Goal: Find specific page/section: Find specific page/section

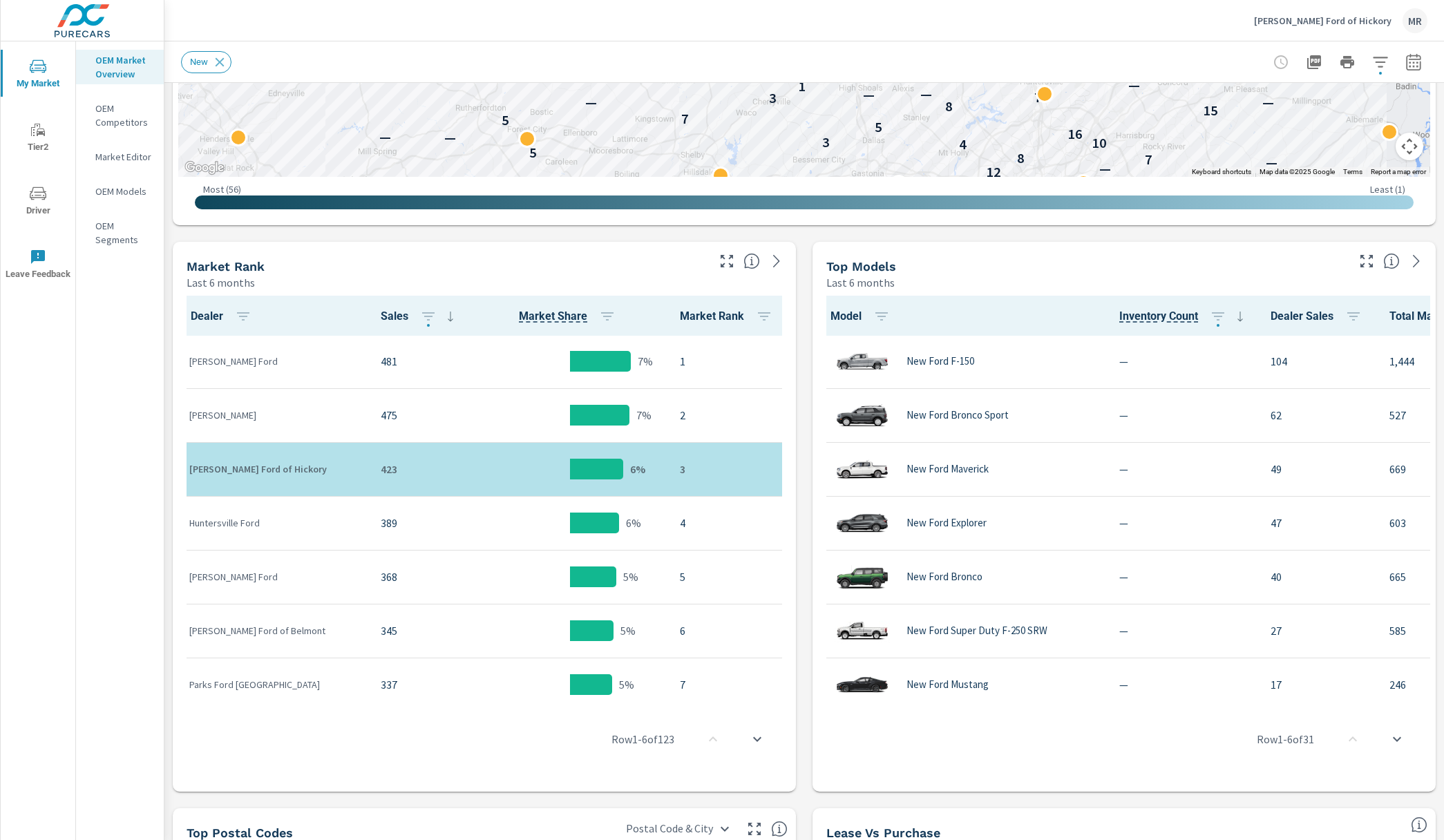
scroll to position [532, 0]
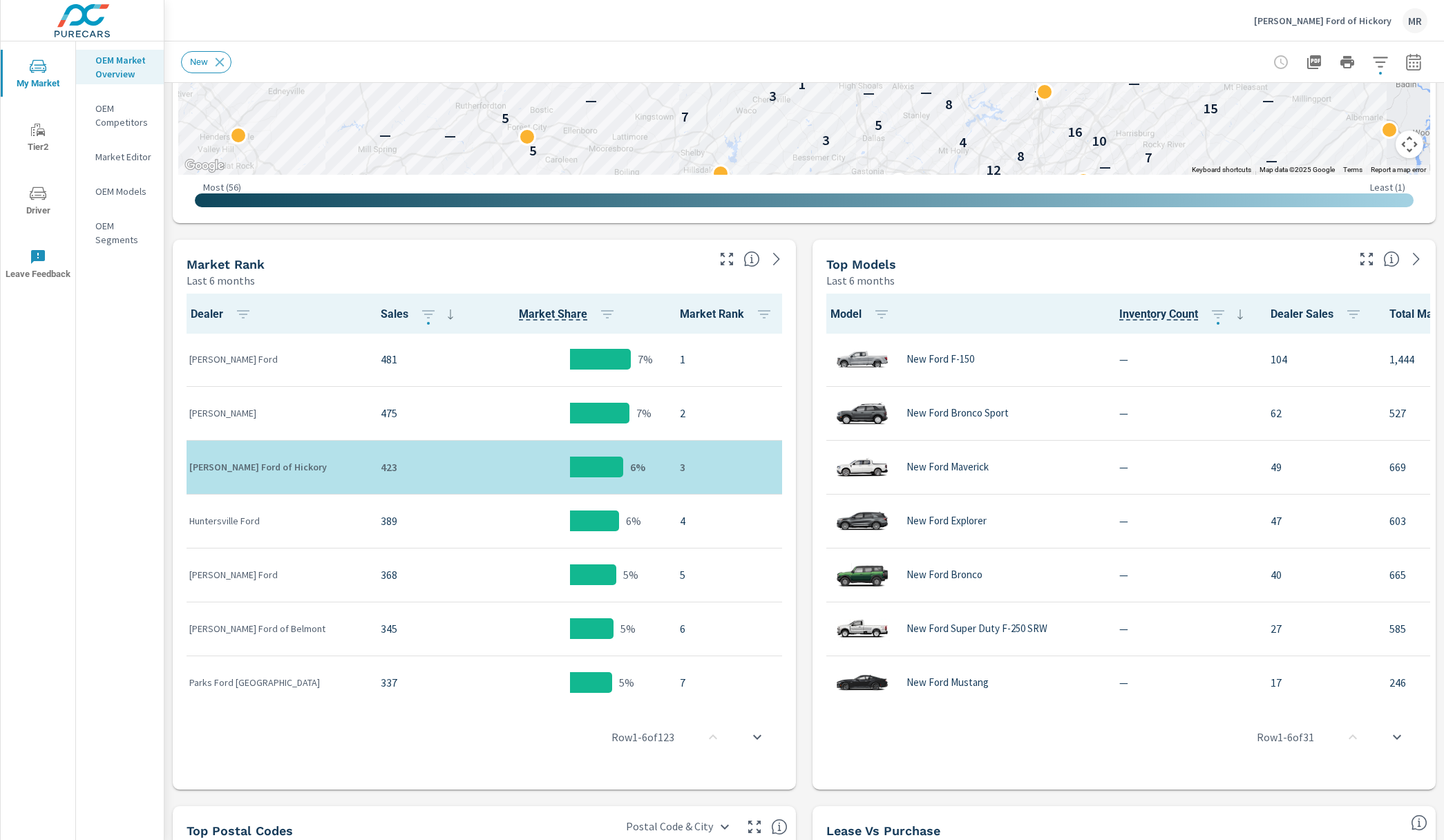
click at [1416, 67] on icon "button" at bounding box center [1413, 65] width 9 height 6
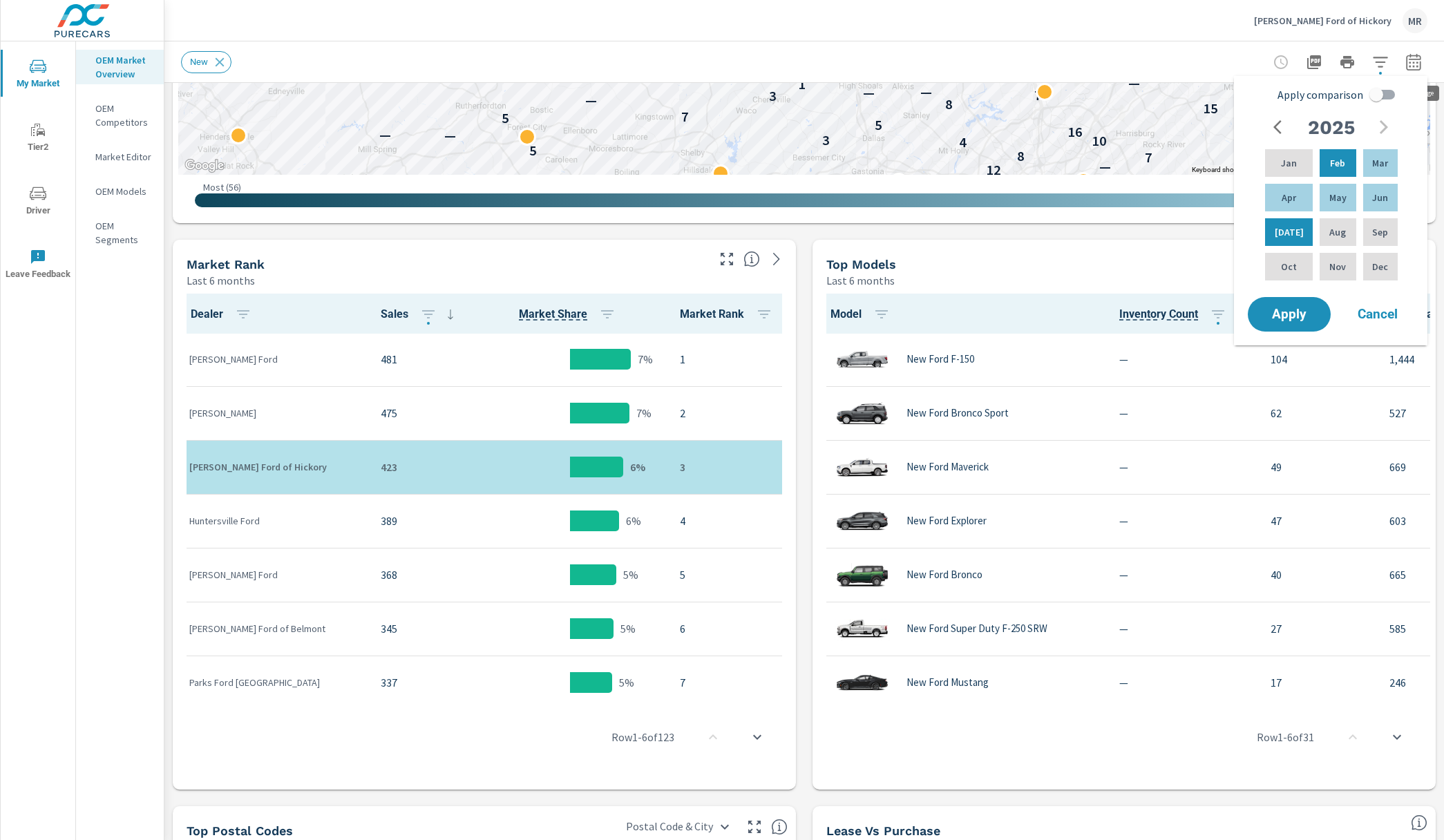
click at [1415, 67] on icon "button" at bounding box center [1413, 62] width 17 height 17
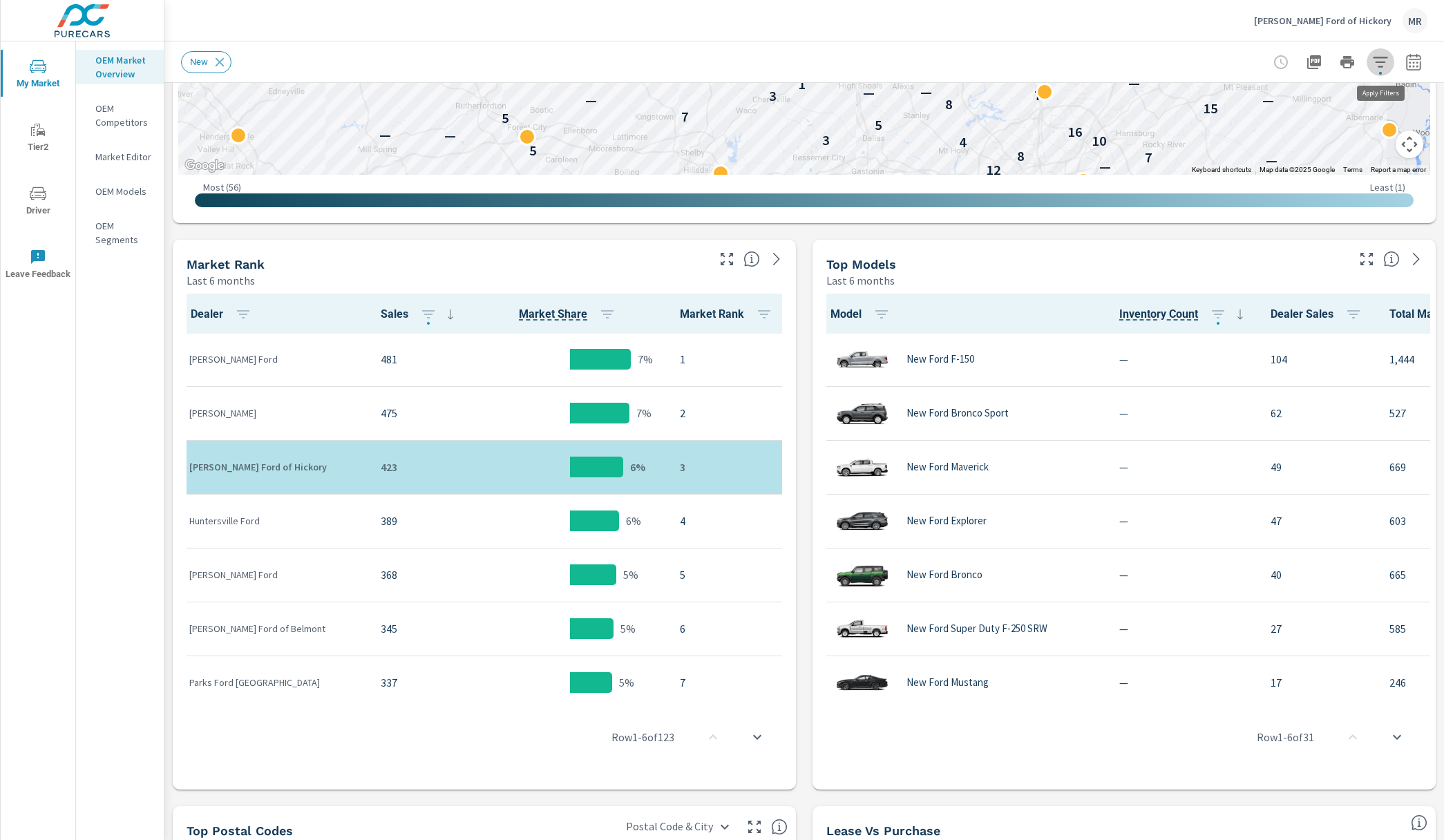
click at [1382, 55] on icon "button" at bounding box center [1380, 62] width 17 height 17
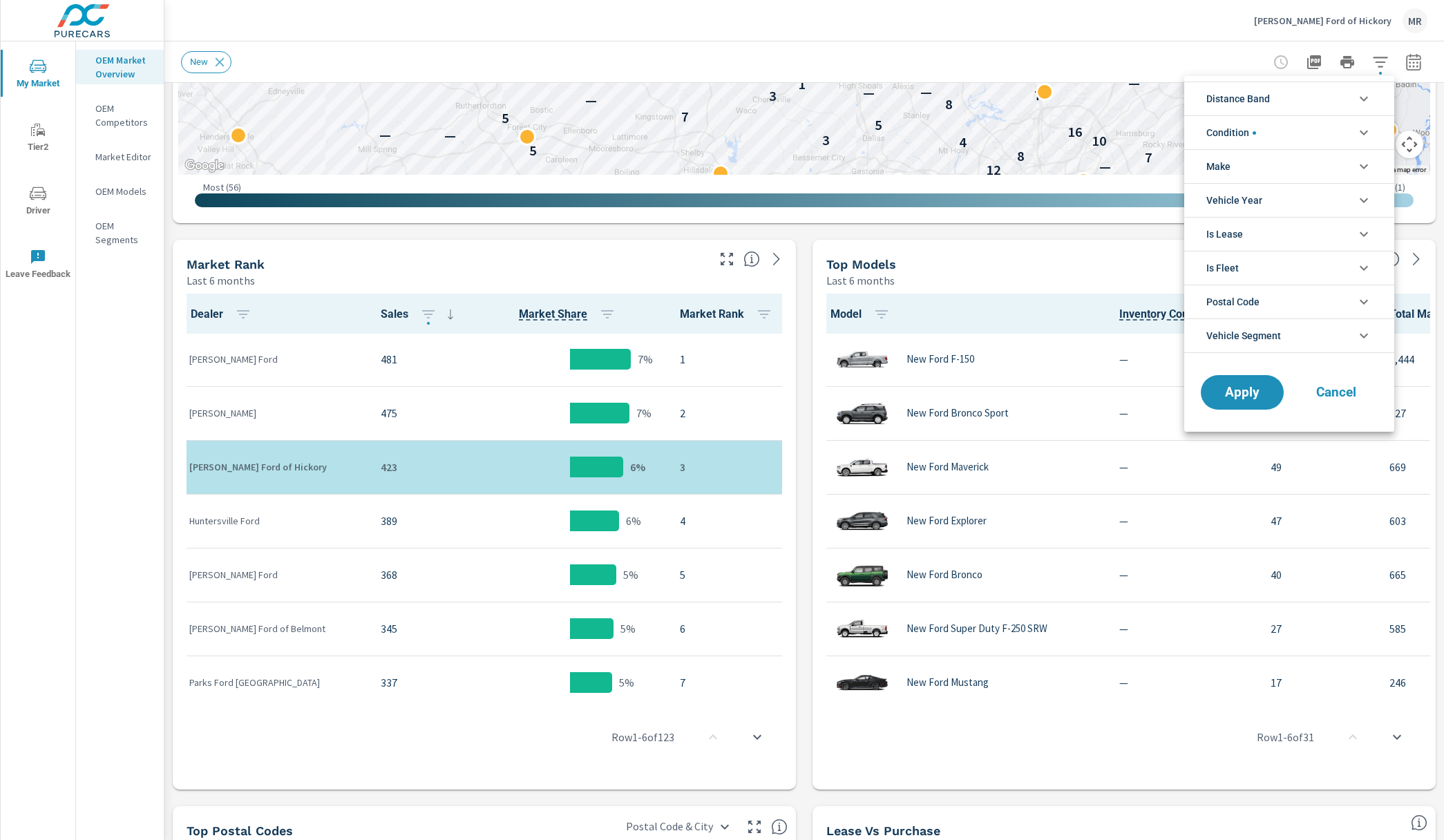
click at [1358, 96] on icon "filter options" at bounding box center [1363, 99] width 17 height 17
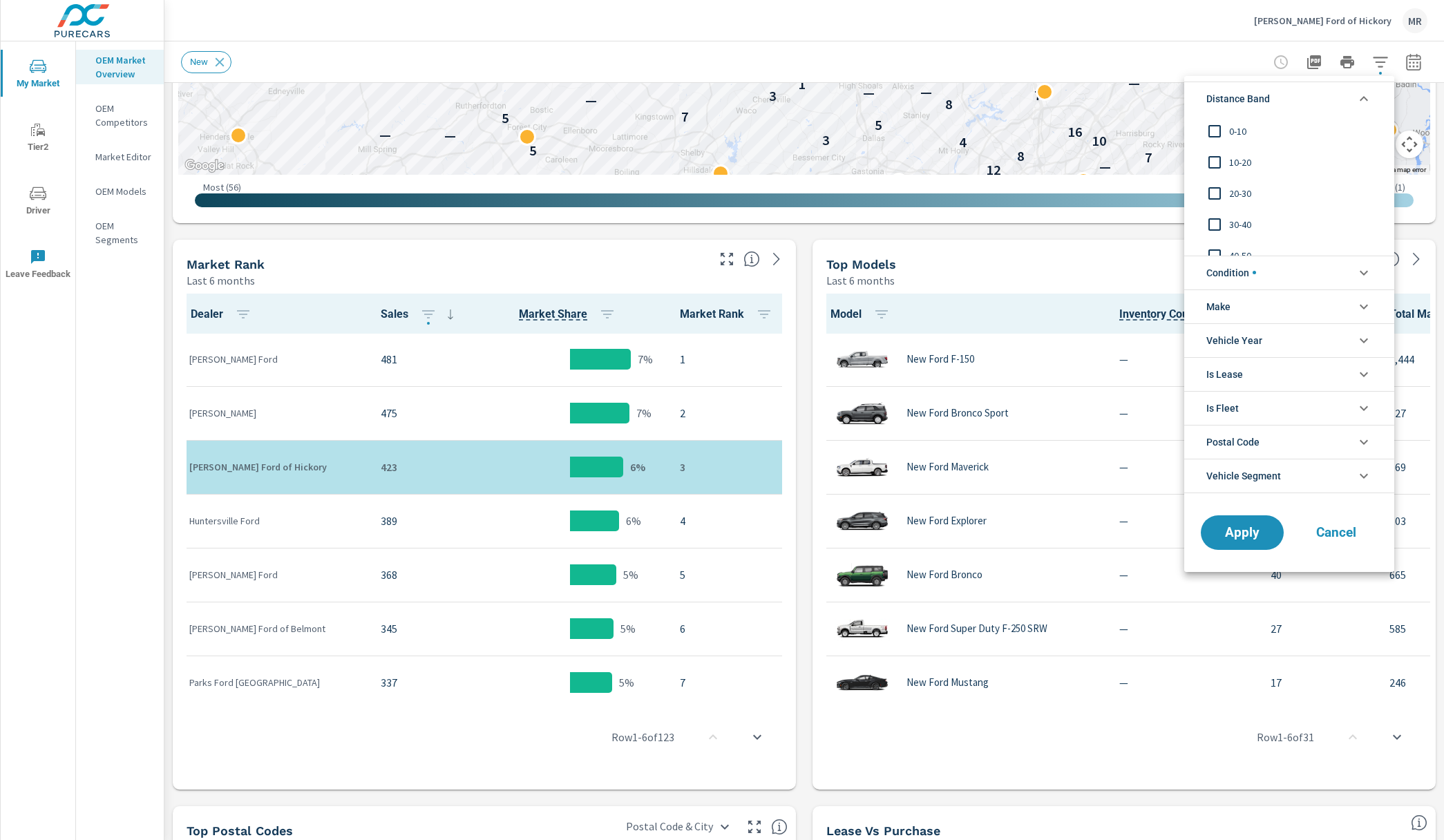
click at [1358, 96] on icon "filter options" at bounding box center [1363, 99] width 17 height 17
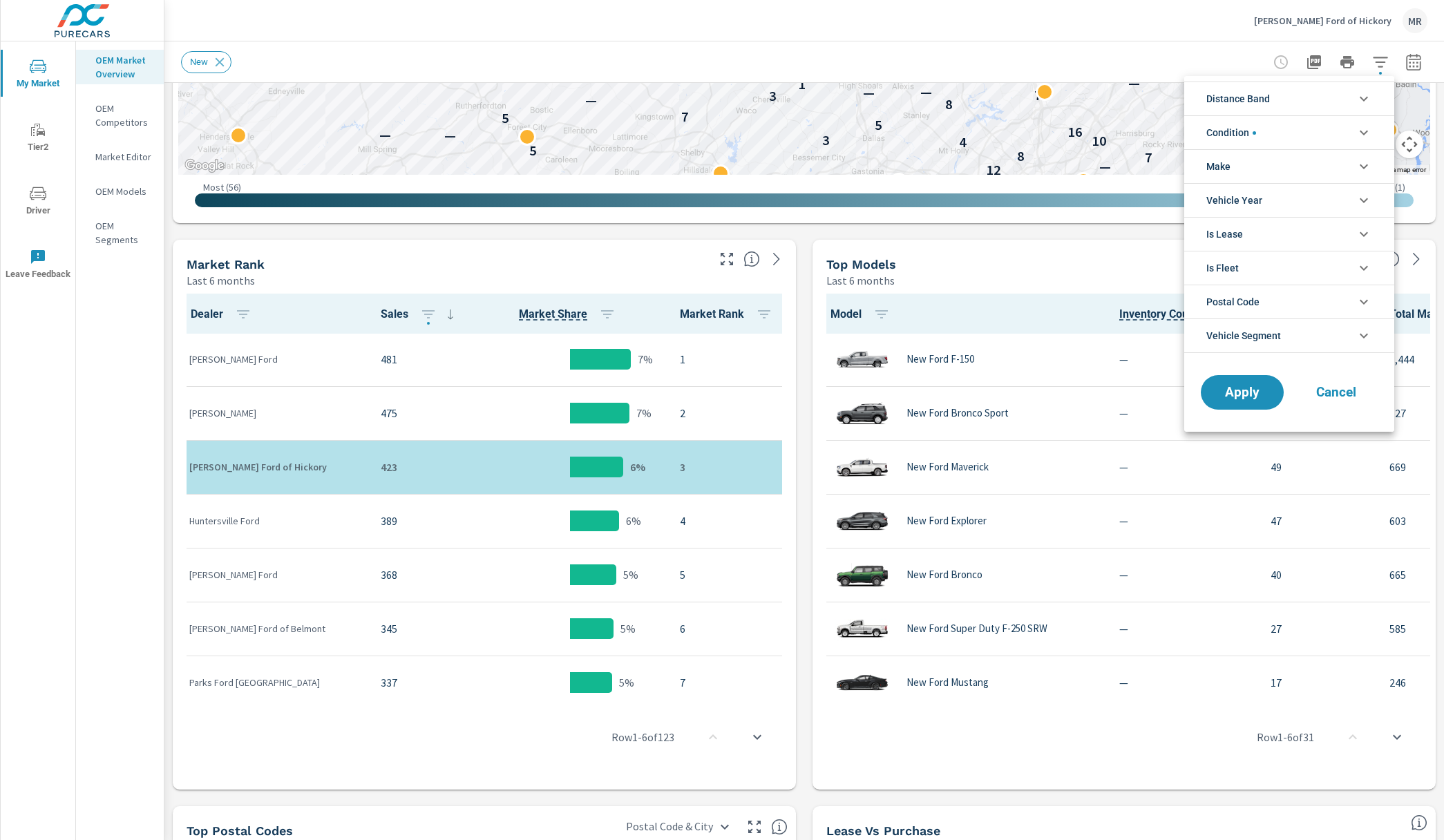
click at [801, 257] on div at bounding box center [722, 420] width 1444 height 840
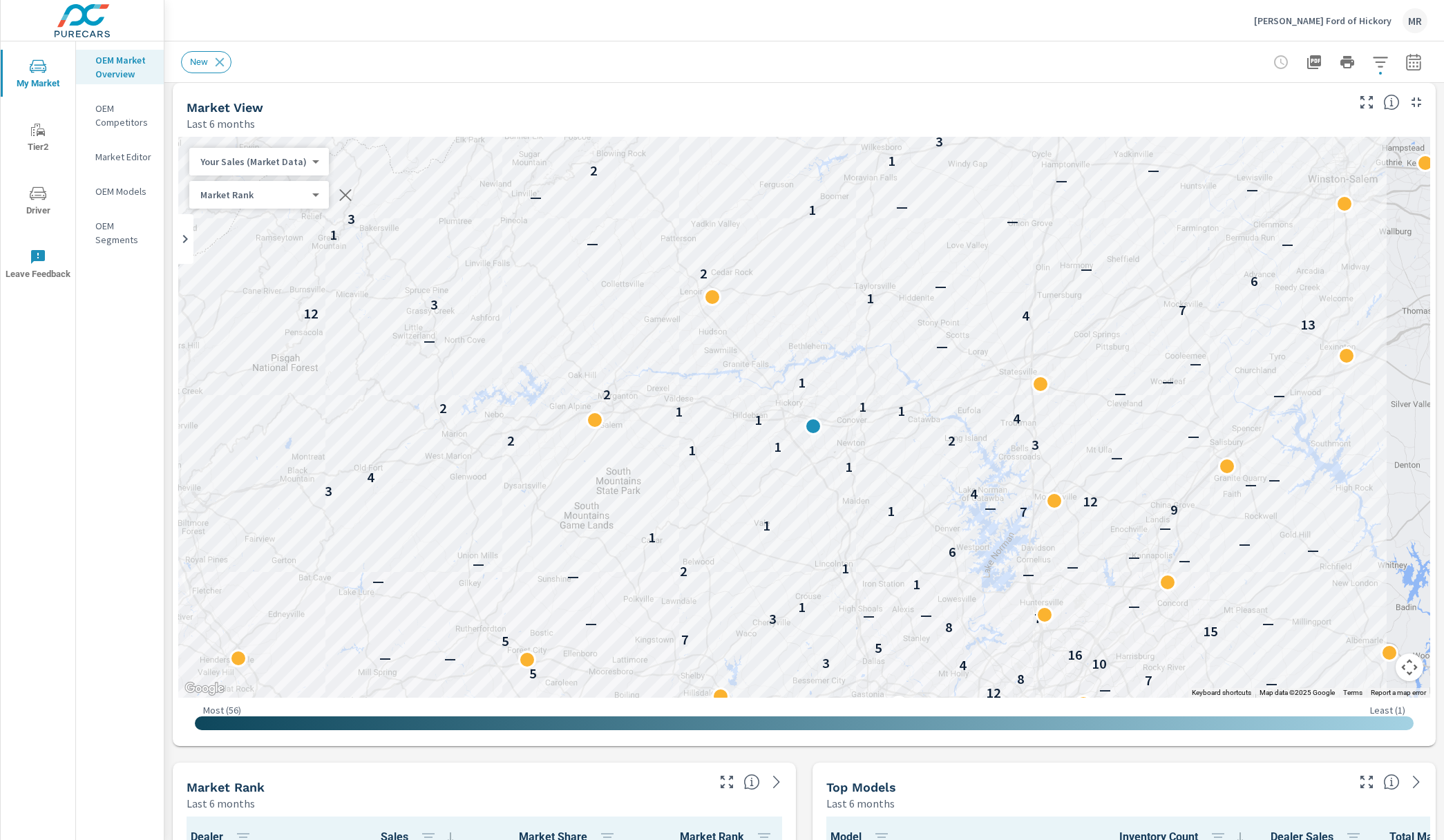
scroll to position [10, 0]
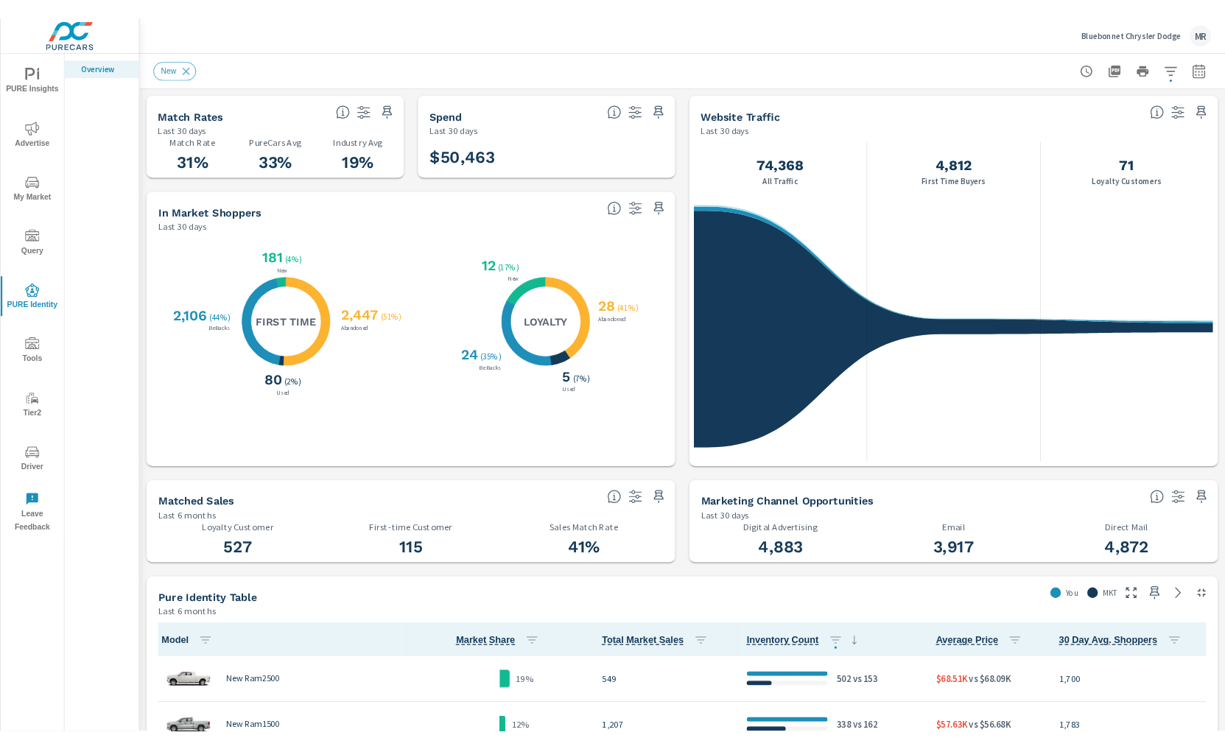
scroll to position [173, 0]
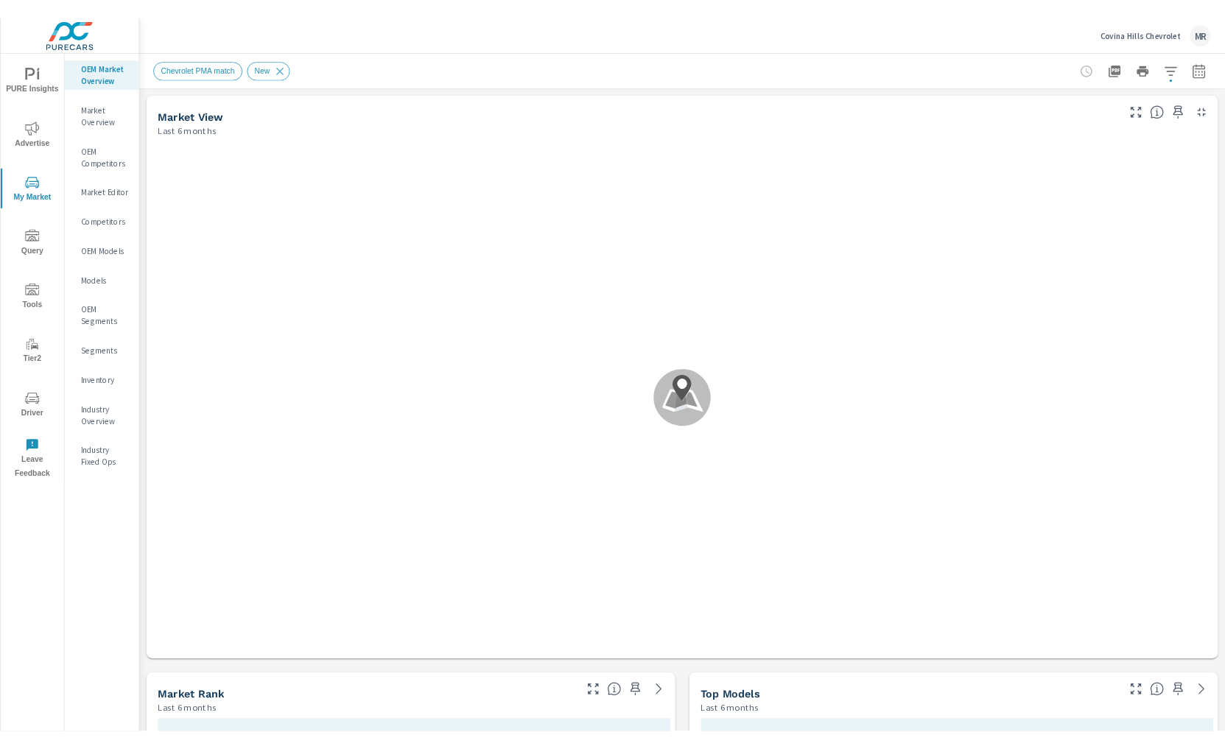
scroll to position [1, 0]
